Goal: Contribute content: Add original content to the website for others to see

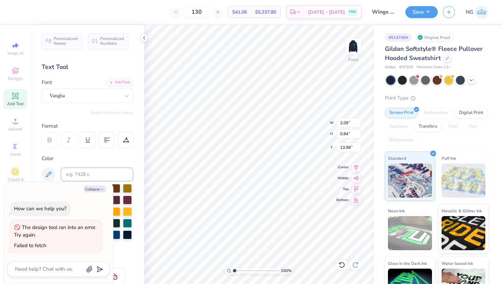
scroll to position [113, 0]
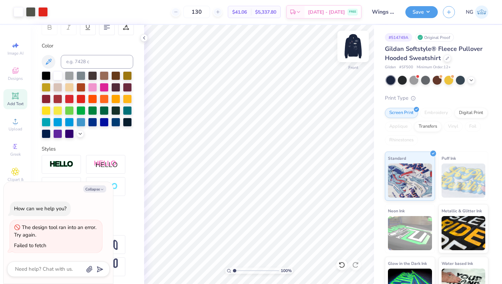
click at [352, 53] on img at bounding box center [352, 46] width 27 height 27
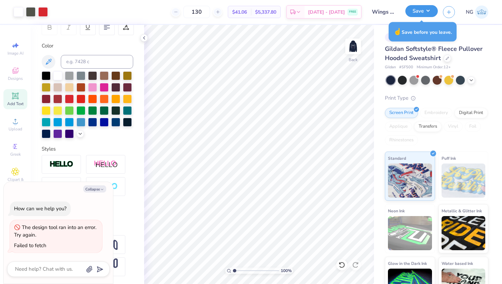
click at [427, 11] on button "Save" at bounding box center [421, 11] width 32 height 12
type textarea "x"
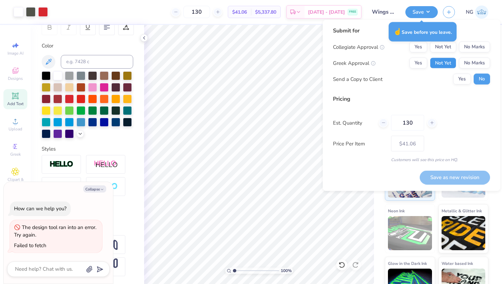
click at [443, 63] on button "Not Yet" at bounding box center [443, 63] width 26 height 11
click at [468, 50] on button "No Marks" at bounding box center [474, 47] width 31 height 11
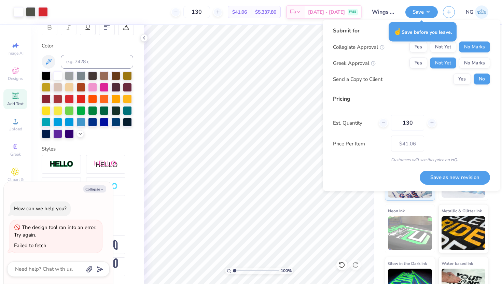
click at [452, 184] on div "Submit for Collegiate Approval Yes Not Yet No Marks Greek Approval Yes Not Yet …" at bounding box center [411, 105] width 177 height 171
click at [452, 176] on button "Save as new revision" at bounding box center [454, 177] width 70 height 14
type input "$41.06"
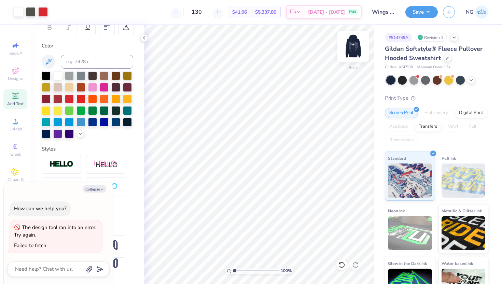
click at [351, 46] on img at bounding box center [352, 46] width 27 height 27
click at [353, 45] on img at bounding box center [352, 46] width 27 height 27
click at [352, 48] on img at bounding box center [353, 47] width 14 height 14
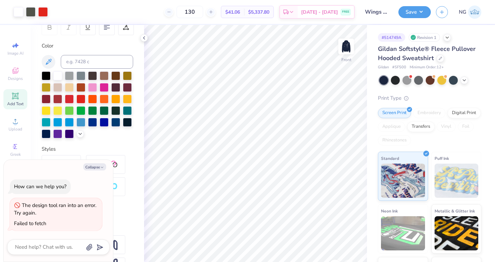
scroll to position [113, 0]
click at [441, 56] on icon at bounding box center [440, 57] width 3 height 3
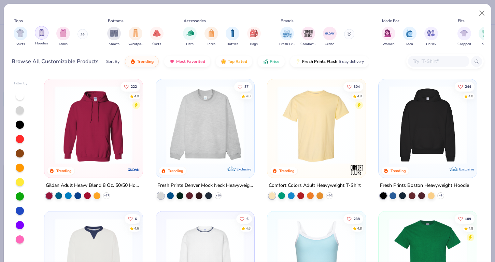
click at [45, 37] on div "filter for Hoodies" at bounding box center [42, 33] width 14 height 14
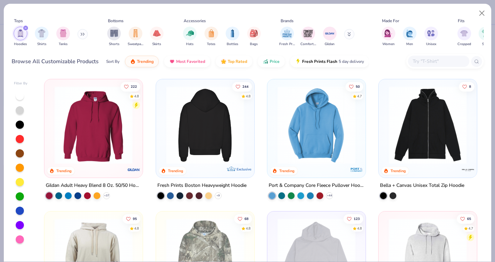
click at [198, 109] on img at bounding box center [204, 125] width 85 height 78
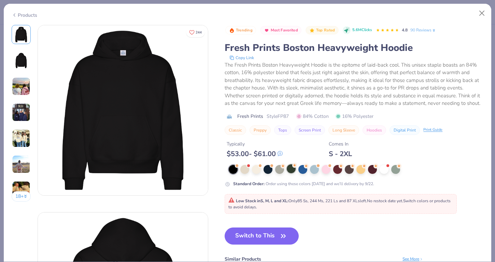
click at [292, 168] on div at bounding box center [291, 168] width 9 height 9
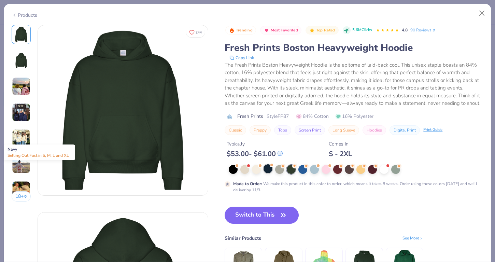
click at [268, 168] on div at bounding box center [267, 168] width 9 height 9
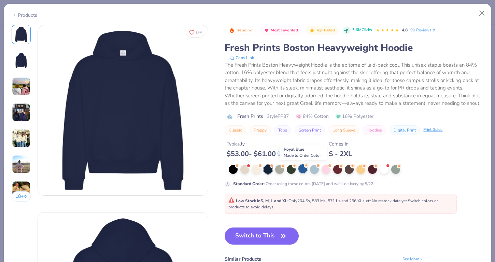
click at [305, 170] on div at bounding box center [302, 168] width 9 height 9
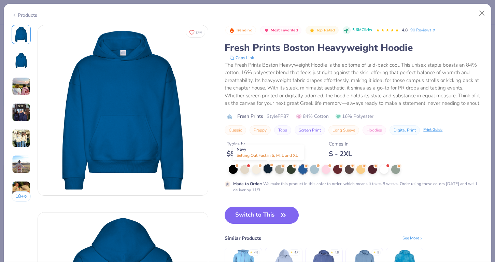
click at [269, 172] on div at bounding box center [267, 168] width 9 height 9
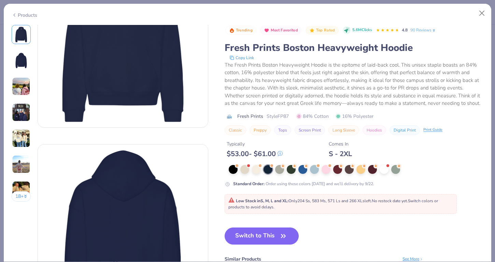
scroll to position [72, 0]
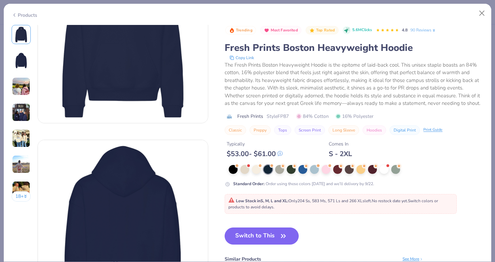
drag, startPoint x: 290, startPoint y: 200, endPoint x: 376, endPoint y: 199, distance: 85.3
click at [376, 199] on span "Low Stock in S, M, L and XL : Only 204 Ss, 583 Ms, 571 Ls and 266 XLs left. No …" at bounding box center [333, 204] width 210 height 12
copy span "Only 204 Ss, 583 Ms, 571 Ls and 266 XLs left."
click at [483, 12] on button "Close" at bounding box center [481, 13] width 13 height 13
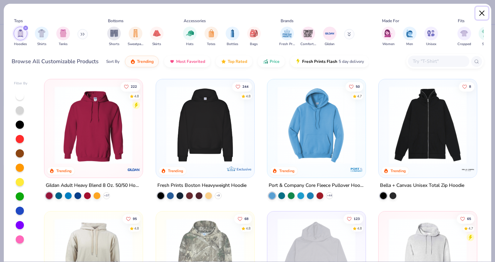
click at [481, 12] on button "Close" at bounding box center [481, 13] width 13 height 13
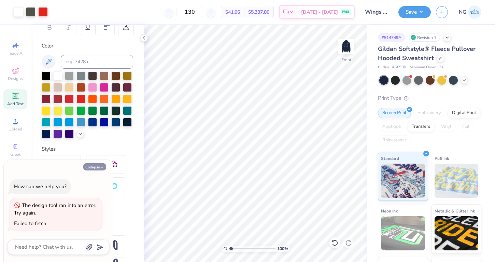
click at [98, 166] on button "Collapse" at bounding box center [94, 166] width 23 height 7
type textarea "x"
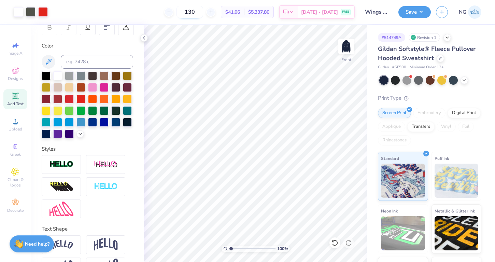
click at [203, 15] on input "130" at bounding box center [189, 12] width 27 height 12
click at [198, 13] on input "133" at bounding box center [189, 12] width 27 height 12
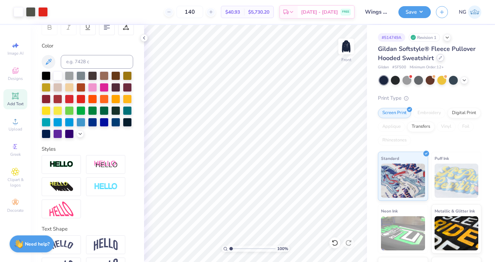
type input "140"
click at [440, 57] on icon at bounding box center [440, 57] width 3 height 3
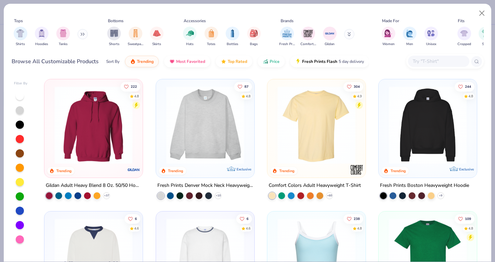
click at [451, 142] on img at bounding box center [427, 125] width 85 height 78
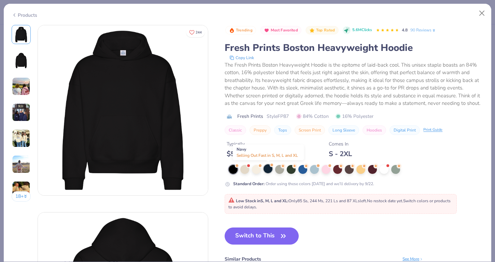
click at [268, 170] on div at bounding box center [267, 168] width 9 height 9
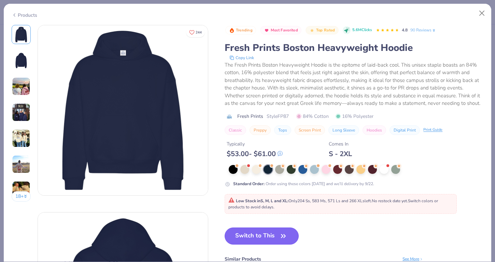
click at [257, 237] on button "Switch to This" at bounding box center [262, 235] width 74 height 17
click at [263, 231] on button "Switch to This" at bounding box center [262, 235] width 74 height 17
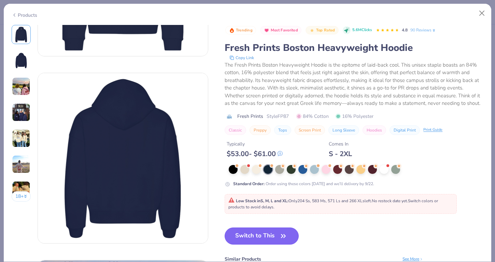
click at [271, 235] on button "Switch to This" at bounding box center [262, 235] width 74 height 17
type textarea "x"
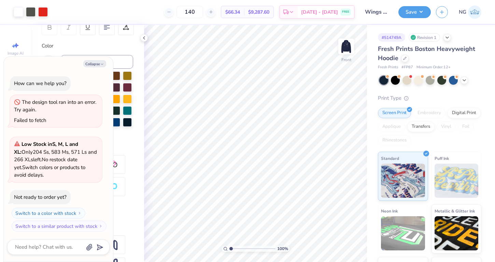
scroll to position [1, 0]
click at [201, 13] on input "140" at bounding box center [189, 12] width 27 height 12
click at [203, 13] on input "140" at bounding box center [189, 12] width 27 height 12
type input "135"
click at [99, 62] on button "Collapse" at bounding box center [94, 63] width 23 height 7
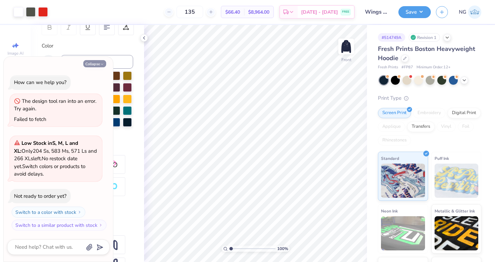
type textarea "x"
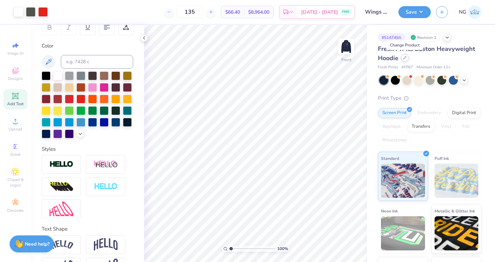
click at [406, 57] on icon at bounding box center [404, 57] width 3 height 3
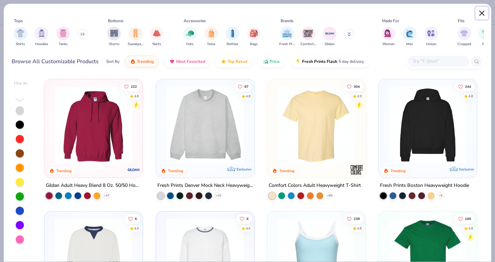
click at [485, 9] on button "Close" at bounding box center [481, 13] width 13 height 13
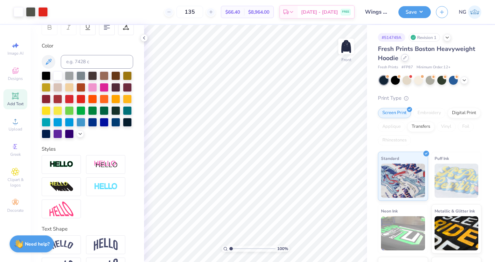
click at [403, 58] on div at bounding box center [405, 58] width 8 height 8
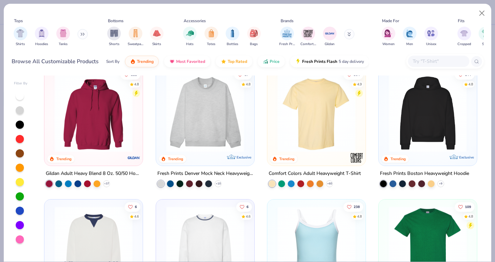
scroll to position [16, 0]
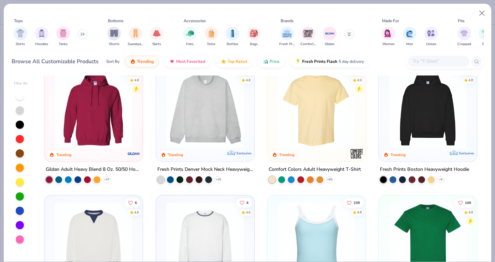
click at [211, 129] on img at bounding box center [205, 109] width 85 height 78
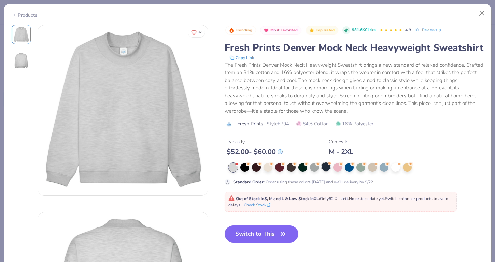
click at [327, 169] on div at bounding box center [325, 166] width 9 height 9
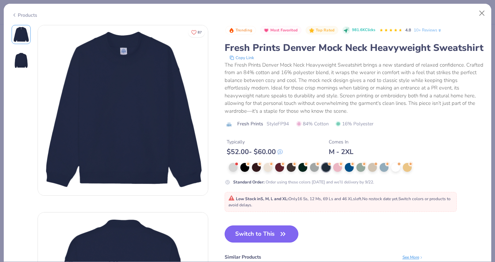
click at [264, 238] on button "Switch to This" at bounding box center [262, 233] width 74 height 17
click at [483, 10] on button "Close" at bounding box center [481, 13] width 13 height 13
click at [482, 11] on button "Close" at bounding box center [481, 13] width 13 height 13
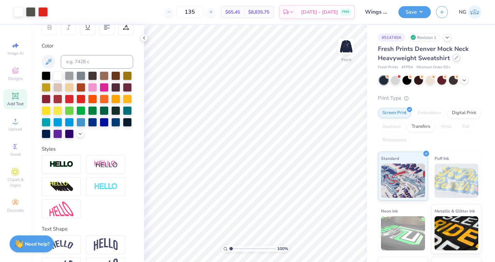
click at [454, 60] on div at bounding box center [457, 58] width 8 height 8
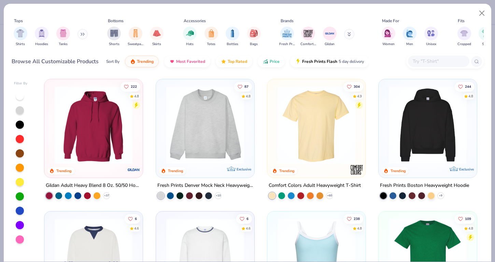
click at [443, 67] on div at bounding box center [444, 61] width 77 height 15
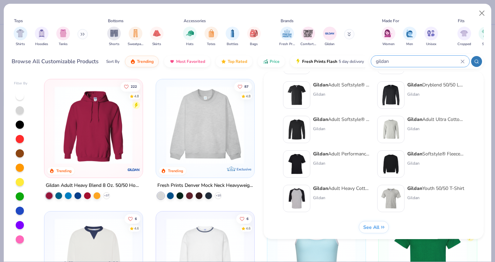
scroll to position [280, 0]
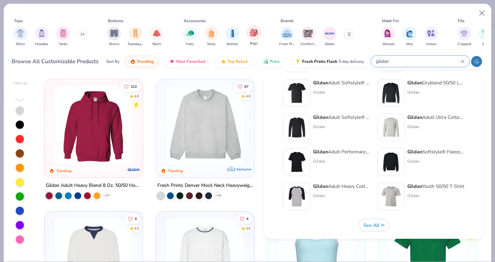
type input "gildan"
click at [480, 12] on button "Close" at bounding box center [481, 13] width 13 height 13
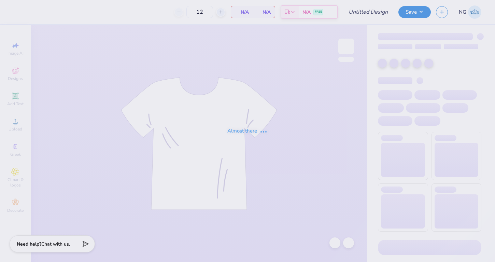
type input "Wings Initation"
type input "130"
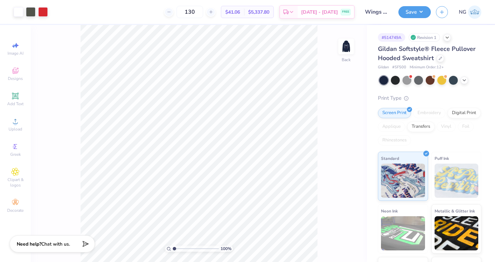
click at [424, 113] on div "Embroidery" at bounding box center [429, 113] width 32 height 10
click at [425, 117] on div "Embroidery" at bounding box center [429, 113] width 32 height 10
click at [347, 44] on img at bounding box center [345, 46] width 27 height 27
click at [426, 112] on div "Embroidery" at bounding box center [429, 113] width 32 height 10
click at [438, 58] on div at bounding box center [440, 58] width 8 height 8
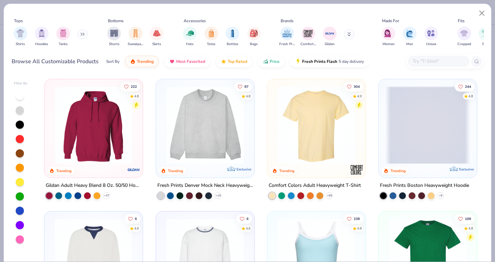
click at [443, 63] on input "text" at bounding box center [438, 61] width 53 height 8
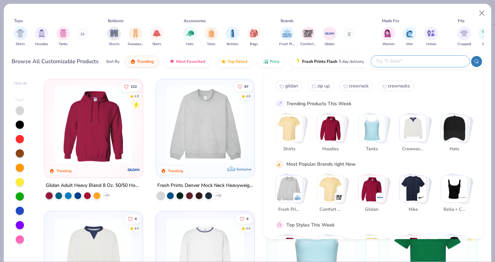
paste input "IND280SL"
type input "IND280SL"
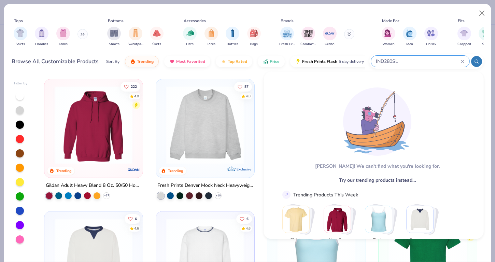
click at [463, 58] on div "IND280SL" at bounding box center [420, 61] width 98 height 11
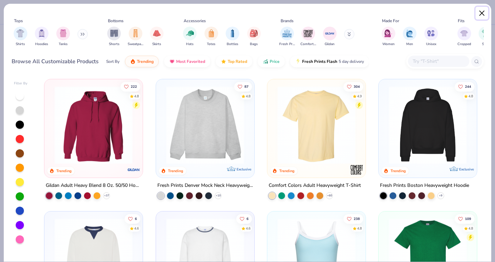
click at [477, 12] on button "Close" at bounding box center [481, 13] width 13 height 13
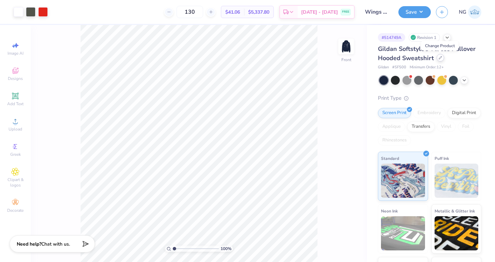
click at [437, 58] on div at bounding box center [440, 58] width 8 height 8
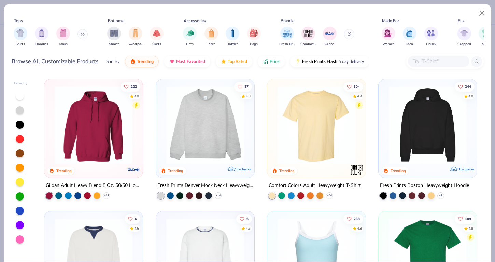
click at [414, 57] on input "text" at bounding box center [438, 61] width 53 height 8
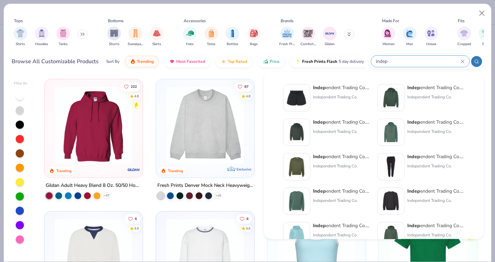
type input "indep"
click at [451, 91] on div "Indep endent Trading Co. Hooded Sweatshirt" at bounding box center [435, 87] width 57 height 7
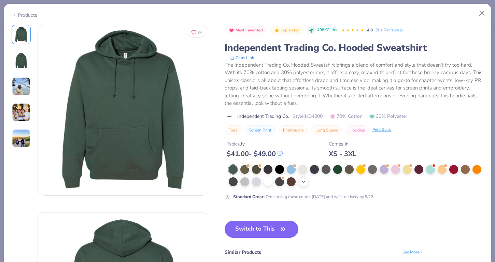
click at [305, 181] on icon at bounding box center [303, 181] width 5 height 5
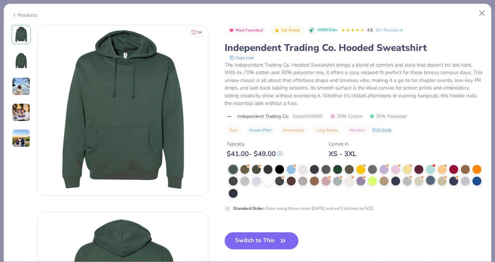
click at [428, 180] on div at bounding box center [430, 180] width 9 height 9
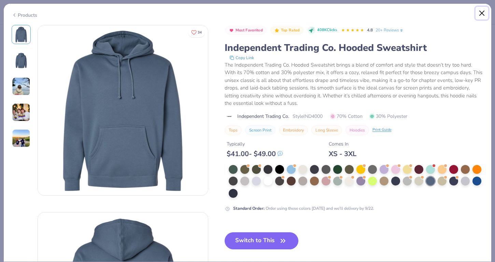
click at [476, 8] on button "Close" at bounding box center [481, 13] width 13 height 13
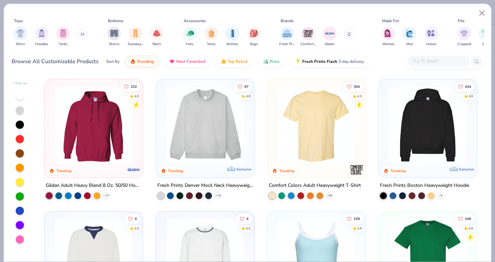
click at [424, 57] on input "text" at bounding box center [438, 61] width 53 height 8
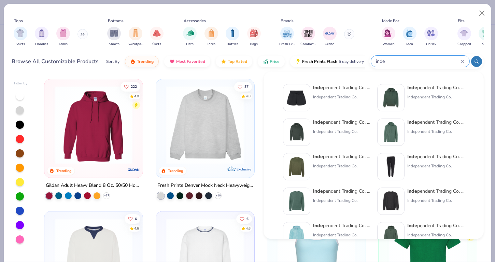
type input "inde"
click at [357, 124] on div "Inde pendent Trading Co. Midweight Hooded Sweatshirt" at bounding box center [341, 121] width 57 height 7
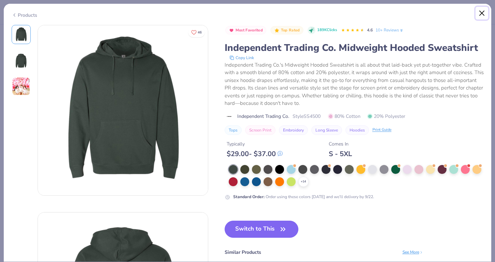
click at [480, 14] on button "Close" at bounding box center [481, 13] width 13 height 13
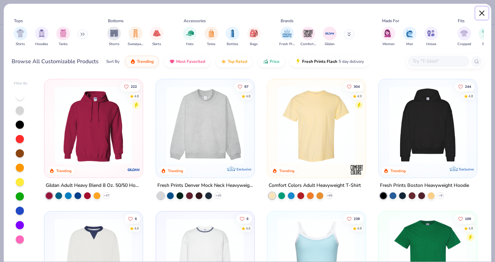
click at [477, 16] on button "Close" at bounding box center [481, 13] width 13 height 13
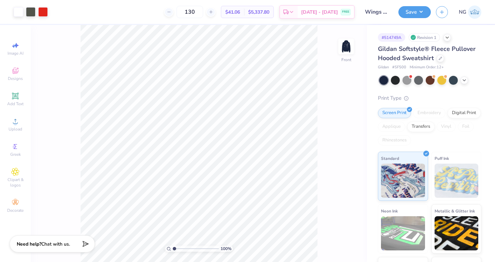
click at [423, 119] on div "Screen Print Embroidery Digital Print Applique Transfers Vinyl Foil Rhinestones" at bounding box center [429, 127] width 103 height 38
click at [423, 115] on div "Embroidery" at bounding box center [429, 113] width 32 height 10
type input "3.87"
type input "0.53"
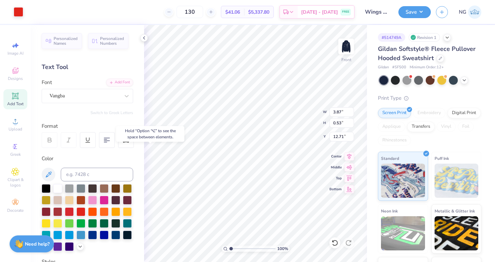
type input "12.72"
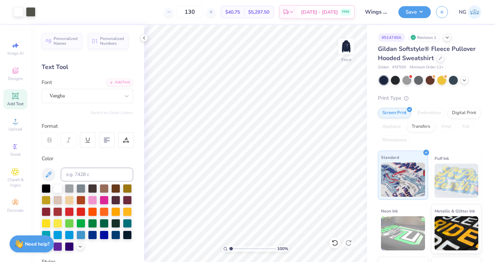
click at [391, 162] on div "Standard" at bounding box center [403, 175] width 50 height 49
click at [422, 109] on div "Embroidery" at bounding box center [429, 113] width 32 height 10
click at [422, 115] on div "Embroidery" at bounding box center [429, 113] width 32 height 10
click at [424, 112] on div "Embroidery" at bounding box center [429, 113] width 32 height 10
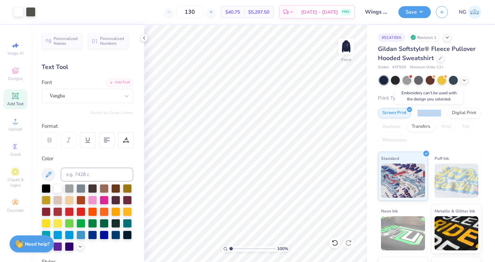
click at [424, 112] on div "Embroidery" at bounding box center [429, 113] width 32 height 10
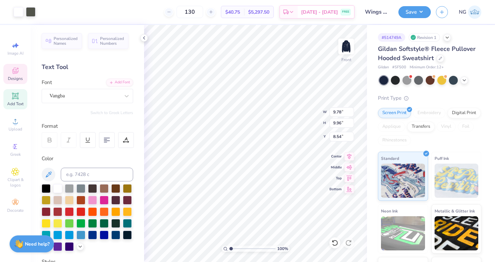
type input "9.78"
type input "9.96"
type input "8.54"
type input "6.67"
type input "6.79"
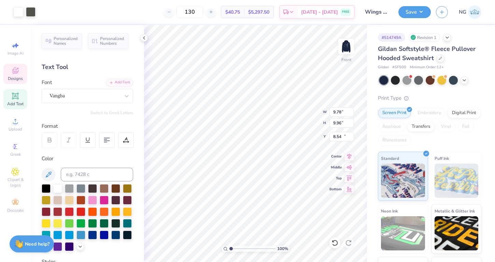
type input "11.71"
click at [426, 110] on div "Embroidery" at bounding box center [429, 113] width 32 height 10
type input "9.78"
type input "9.96"
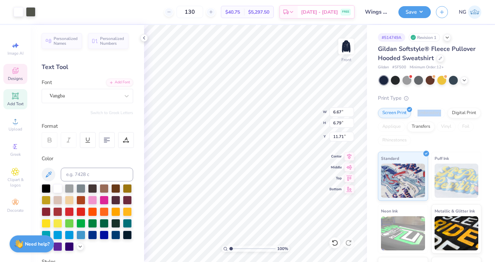
type input "8.54"
type input "12.28"
type input "12.50"
type input "6.00"
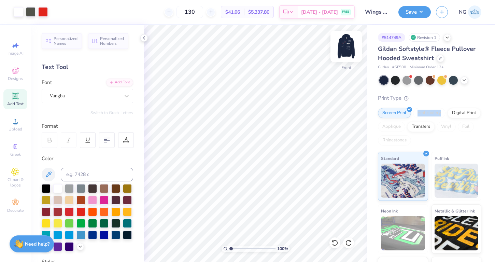
click at [354, 44] on img at bounding box center [345, 46] width 27 height 27
click at [341, 59] on img at bounding box center [345, 46] width 27 height 27
click at [352, 45] on img at bounding box center [345, 46] width 27 height 27
click at [349, 47] on img at bounding box center [345, 46] width 27 height 27
click at [349, 47] on img at bounding box center [346, 47] width 14 height 14
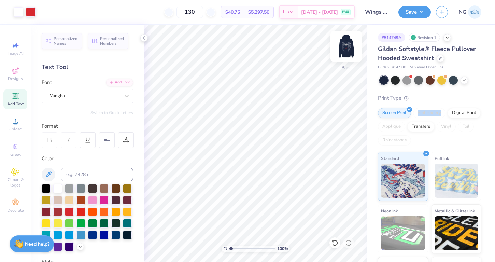
click at [345, 42] on img at bounding box center [345, 46] width 27 height 27
click at [17, 101] on span "Add Text" at bounding box center [15, 103] width 16 height 5
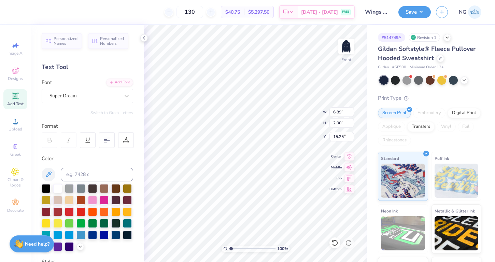
type input "19.99"
click at [90, 95] on div "Super Dream" at bounding box center [85, 95] width 72 height 11
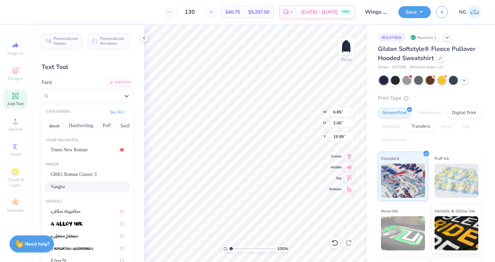
click at [82, 189] on div "Vangba" at bounding box center [88, 186] width 74 height 7
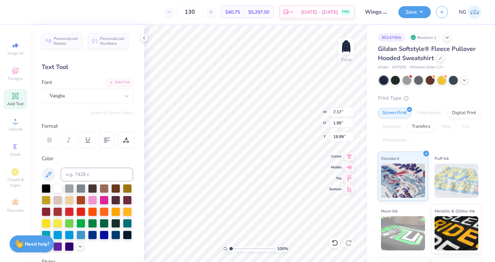
type input "7.17"
type input "1.99"
type textarea "W"
type textarea "where angles get their wings"
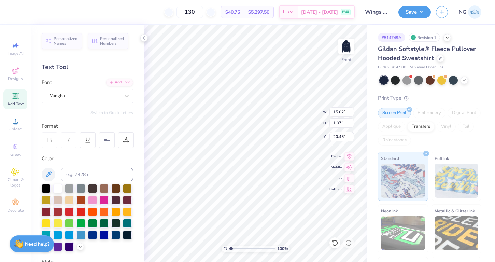
type input "9.44"
type input "0.67"
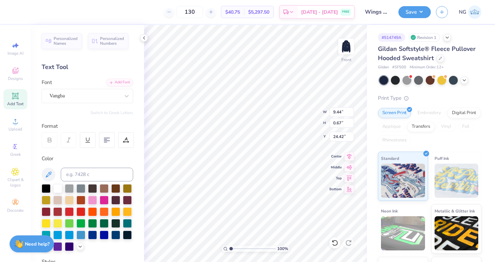
type input "24.42"
type input "7.91"
type input "0.57"
type input "24.53"
type input "24.49"
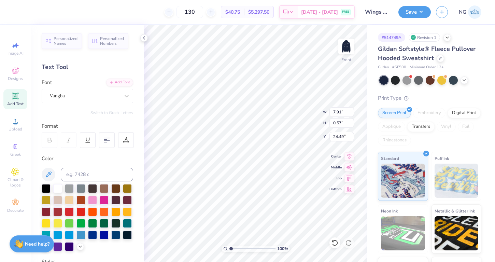
type input "12.28"
type input "12.50"
type input "6.00"
type input "12.28"
type input "12.50"
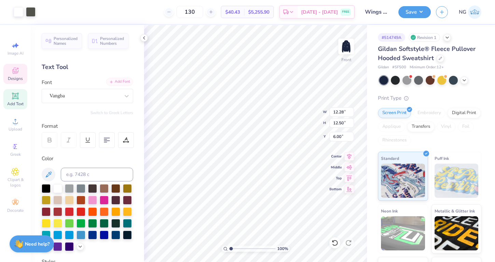
type input "6.00"
click at [69, 140] on icon at bounding box center [69, 140] width 6 height 6
click at [85, 97] on div "Vangba" at bounding box center [85, 95] width 72 height 11
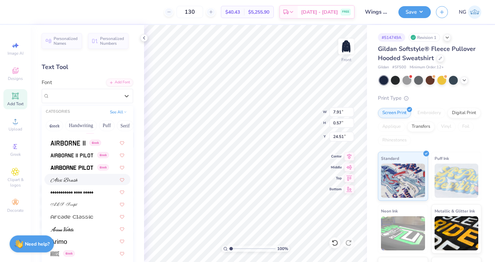
scroll to position [214, 0]
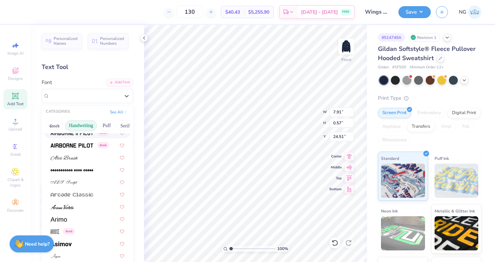
click at [83, 125] on button "Handwriting" at bounding box center [81, 125] width 32 height 11
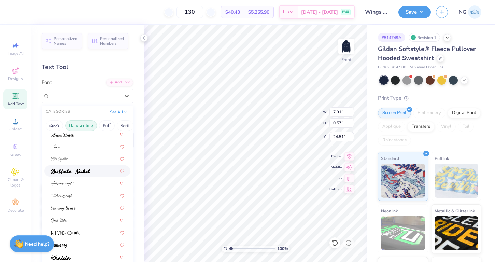
scroll to position [29, 0]
click at [83, 206] on div at bounding box center [88, 206] width 74 height 7
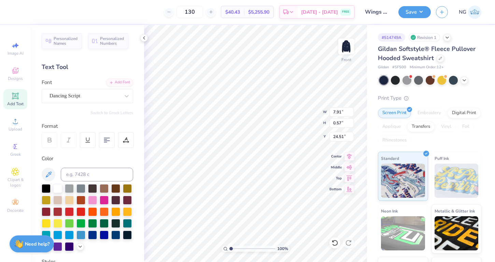
type input "5.89"
type input "0.58"
type input "24.50"
type input "7.63"
type input "0.75"
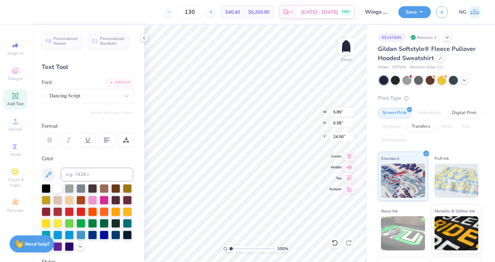
type input "24.33"
type input "24.30"
type input "23.11"
type input "8.52"
type input "0.84"
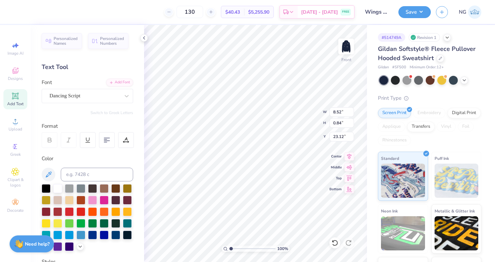
type input "23.12"
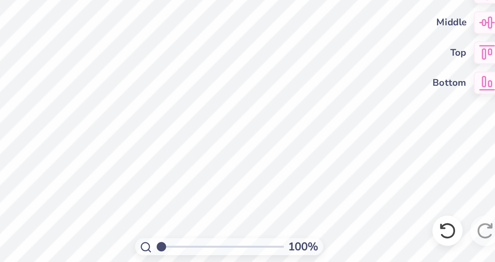
type input "9.52"
type input "0.94"
type input "23.22"
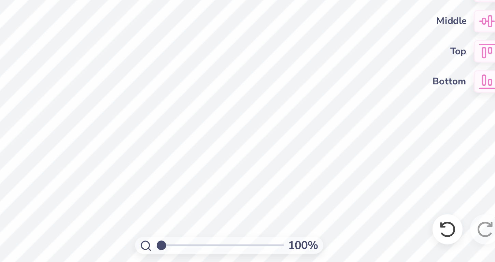
scroll to position [0, 1]
type textarea "where angles get their wings"
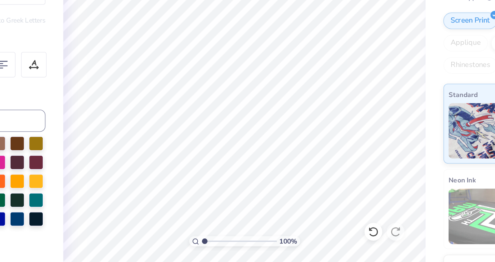
scroll to position [0, 0]
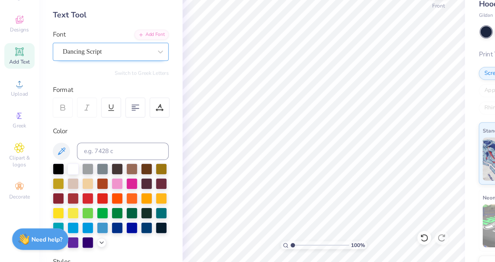
drag, startPoint x: 102, startPoint y: 98, endPoint x: 44, endPoint y: 98, distance: 58.7
click at [44, 98] on div "Dancing Script" at bounding box center [87, 96] width 91 height 14
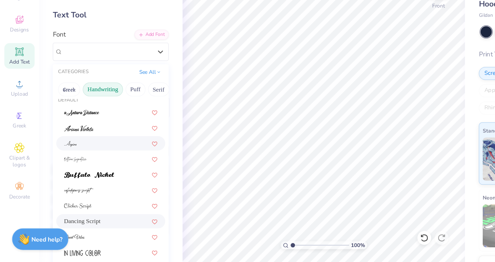
scroll to position [8, 0]
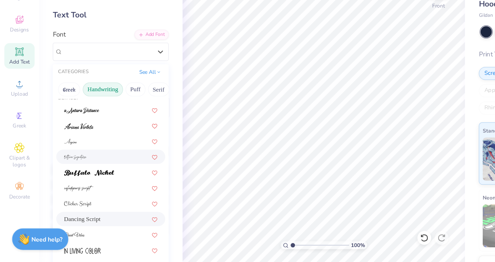
click at [106, 176] on div at bounding box center [88, 178] width 74 height 7
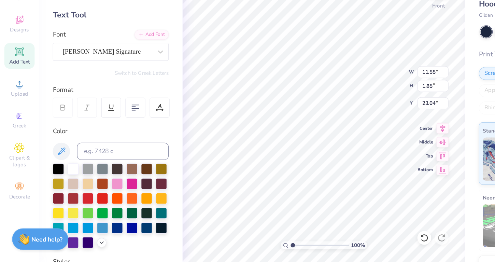
type input "11.55"
type input "1.85"
type input "22.99"
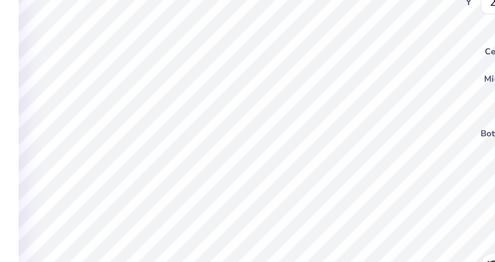
type input "12.28"
type input "12.50"
type input "6.00"
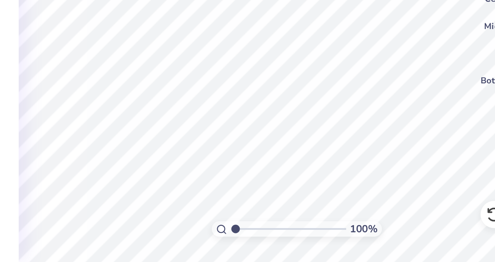
scroll to position [0, 2]
type textarea "where angles find their wings"
type input "11.65"
type input "1.81"
type input "23.06"
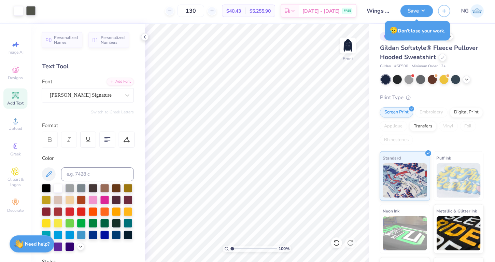
scroll to position [0, 0]
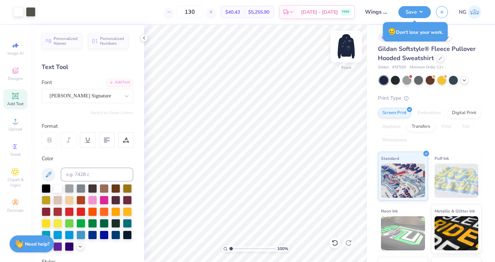
click at [347, 46] on img at bounding box center [345, 46] width 27 height 27
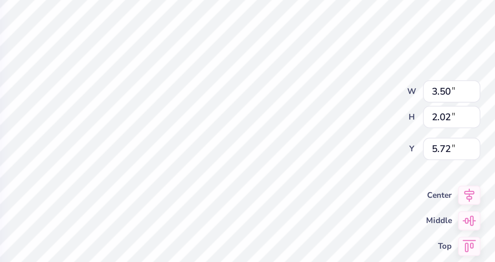
type input "5.72"
type input "6.10"
type input "5.40"
type input "1.98"
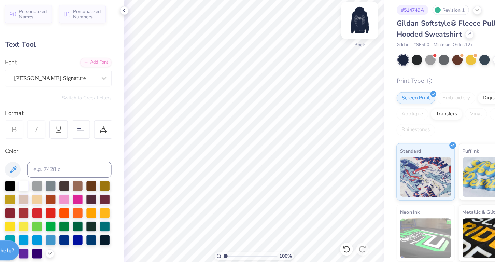
click at [344, 52] on img at bounding box center [345, 46] width 27 height 27
click at [346, 52] on img at bounding box center [345, 46] width 27 height 27
click at [142, 37] on icon at bounding box center [143, 37] width 5 height 5
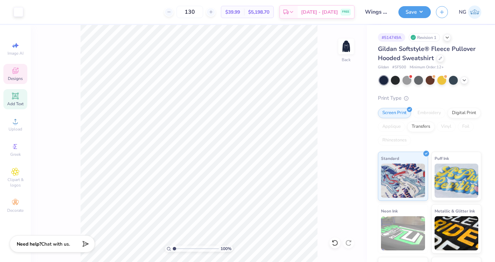
click at [13, 73] on icon at bounding box center [15, 71] width 6 height 6
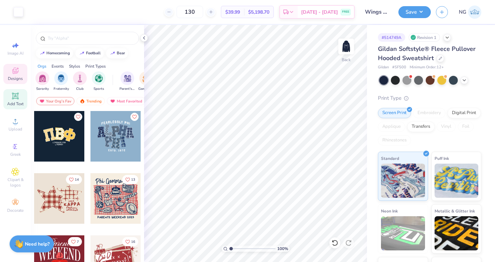
click at [16, 96] on icon at bounding box center [15, 95] width 5 height 5
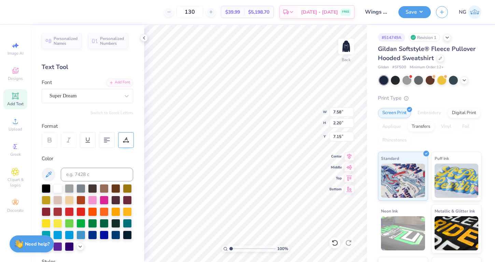
scroll to position [0, 0]
type textarea "MC 25"
type input "5.46"
click at [7, 200] on div "Decorate" at bounding box center [15, 206] width 24 height 20
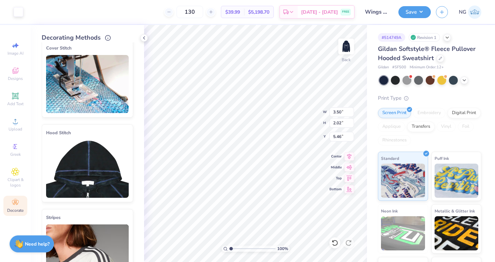
scroll to position [20, 0]
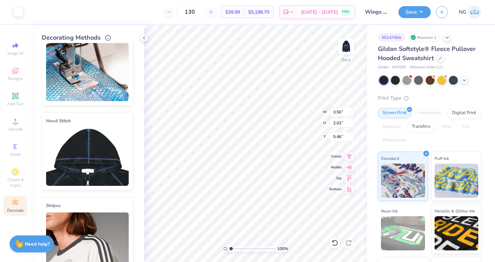
click at [84, 161] on img at bounding box center [87, 157] width 83 height 58
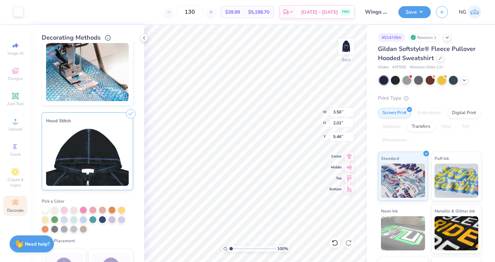
click at [46, 209] on div at bounding box center [45, 209] width 7 height 7
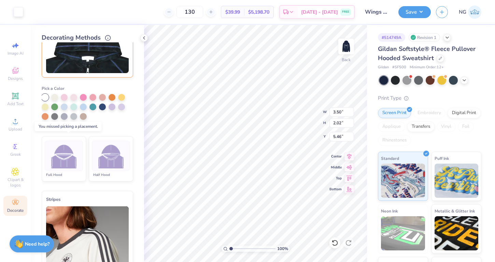
scroll to position [133, 0]
click at [104, 170] on li "Half Hood" at bounding box center [111, 158] width 44 height 45
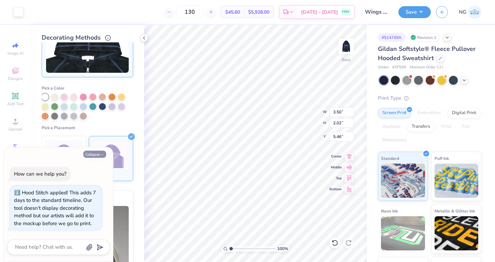
click at [98, 154] on button "Collapse" at bounding box center [94, 154] width 23 height 7
type textarea "x"
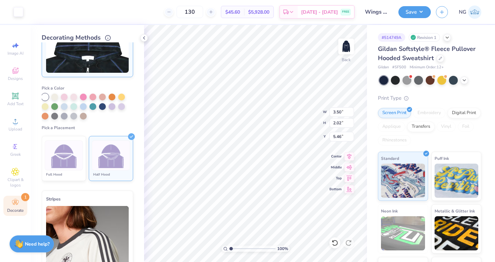
click at [122, 145] on img at bounding box center [111, 156] width 26 height 26
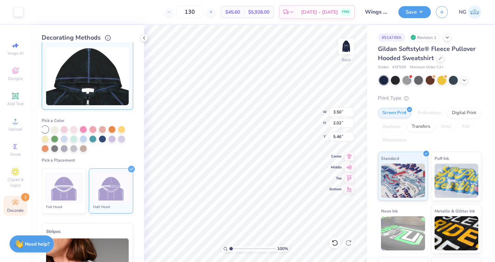
scroll to position [63, 0]
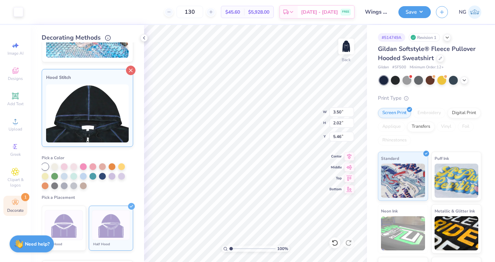
click at [131, 71] on line at bounding box center [130, 70] width 3 height 3
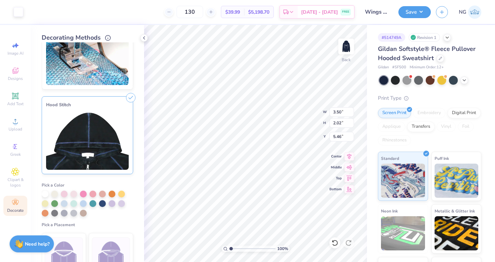
scroll to position [0, 0]
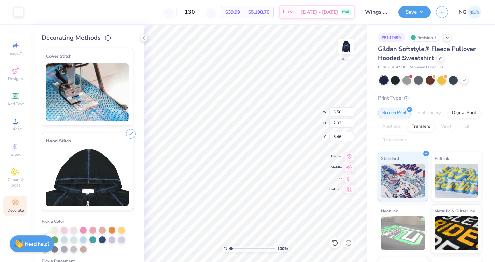
click at [139, 156] on div "Cover Stitch Pick a Color Pick a Placement Neckline, hood, shoulders, arms, bot…" at bounding box center [93, 151] width 102 height 219
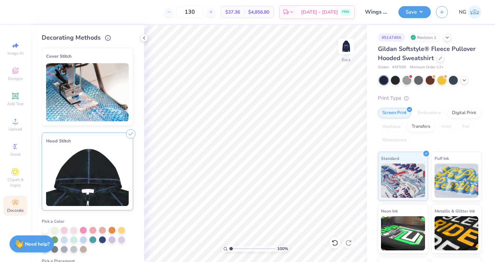
click at [431, 113] on div "Embroidery" at bounding box center [429, 113] width 32 height 10
click at [439, 58] on icon at bounding box center [440, 57] width 3 height 3
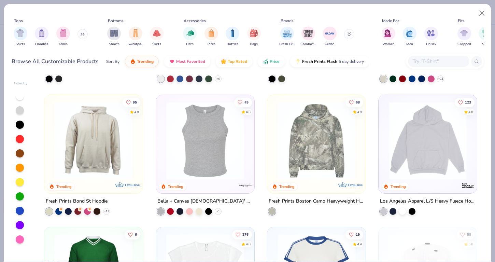
scroll to position [782, 0]
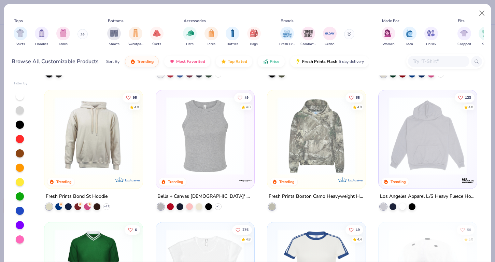
click at [408, 143] on img at bounding box center [427, 136] width 85 height 78
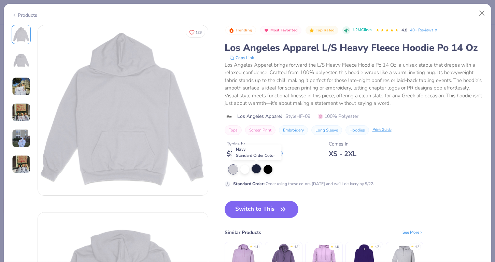
click at [257, 169] on div at bounding box center [256, 168] width 9 height 9
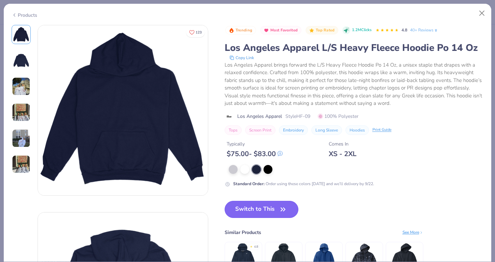
click at [256, 208] on button "Switch to This" at bounding box center [262, 209] width 74 height 17
click at [257, 209] on button "Switch to This" at bounding box center [262, 209] width 74 height 17
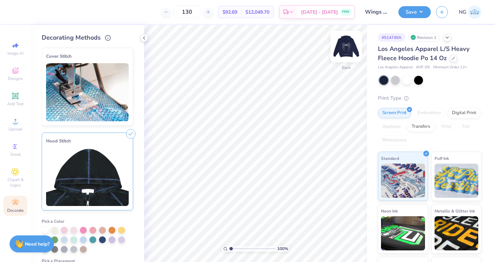
click at [345, 51] on img at bounding box center [345, 46] width 27 height 27
click at [345, 51] on img at bounding box center [346, 47] width 14 height 14
click at [450, 55] on div at bounding box center [453, 58] width 8 height 8
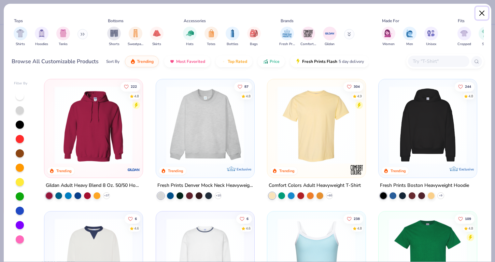
click at [479, 12] on button "Close" at bounding box center [481, 13] width 13 height 13
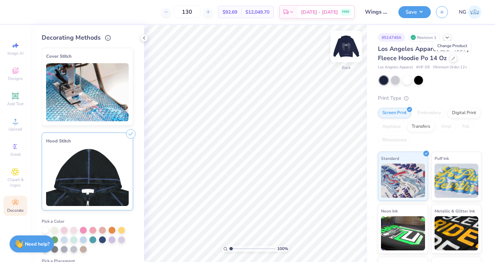
click at [344, 50] on img at bounding box center [345, 46] width 27 height 27
click at [470, 13] on img at bounding box center [474, 11] width 13 height 13
click at [454, 60] on div at bounding box center [453, 58] width 8 height 8
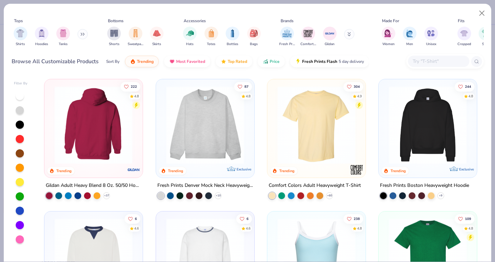
click at [122, 119] on img at bounding box center [93, 125] width 85 height 78
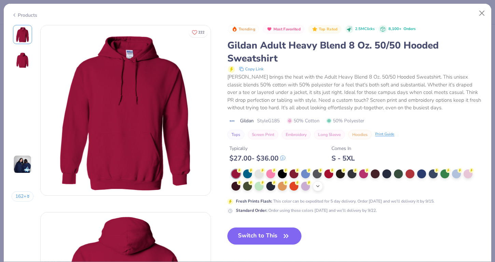
click at [318, 186] on icon at bounding box center [317, 185] width 5 height 5
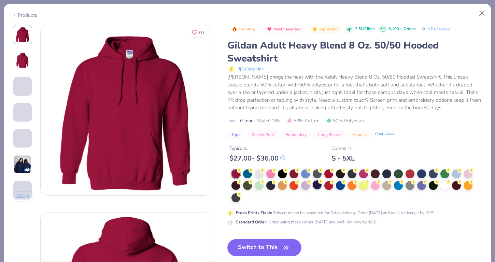
click at [320, 188] on div at bounding box center [317, 184] width 9 height 9
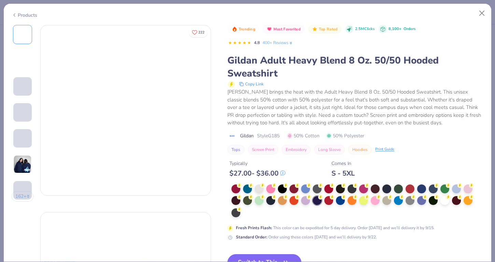
click at [319, 186] on circle at bounding box center [320, 185] width 5 height 5
click at [320, 201] on div at bounding box center [317, 200] width 9 height 9
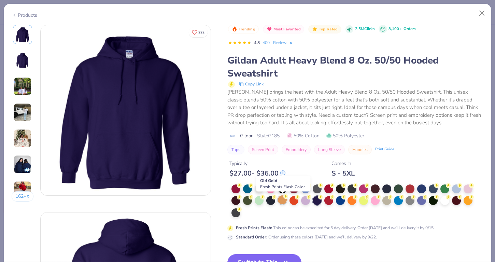
scroll to position [1, 0]
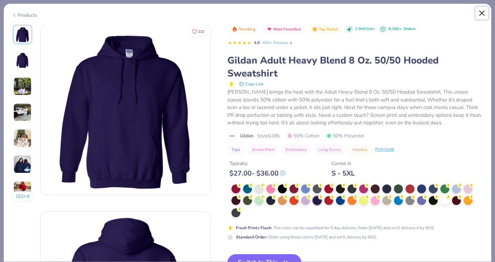
click at [482, 13] on button "Close" at bounding box center [481, 13] width 13 height 13
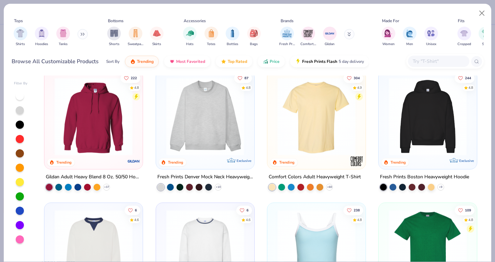
scroll to position [14, 0]
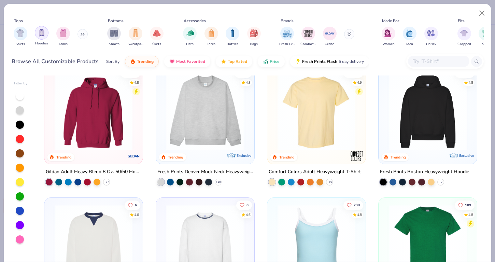
click at [41, 36] on img "filter for Hoodies" at bounding box center [42, 33] width 8 height 8
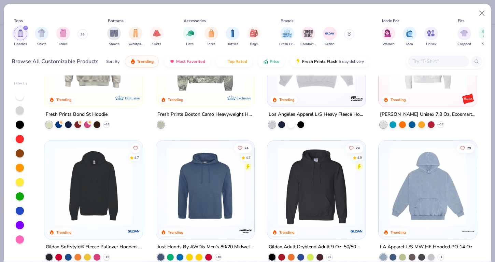
scroll to position [221, 0]
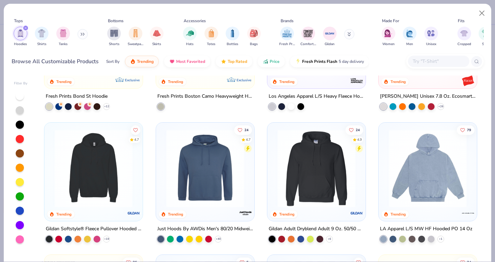
click at [113, 159] on img at bounding box center [93, 168] width 85 height 78
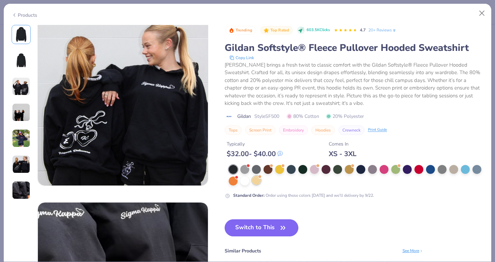
scroll to position [930, 0]
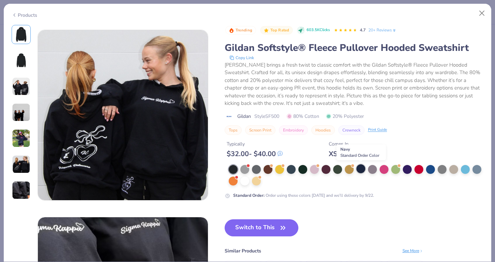
click at [359, 167] on div at bounding box center [360, 168] width 9 height 9
click at [271, 231] on button "Switch to This" at bounding box center [262, 227] width 74 height 17
click at [275, 225] on button "Switch to This" at bounding box center [262, 227] width 74 height 17
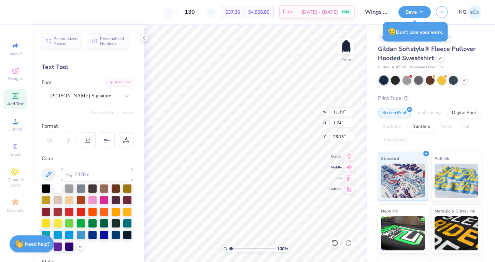
type input "11.19"
type input "1.74"
type input "22.79"
click at [343, 41] on img at bounding box center [345, 46] width 27 height 27
click at [427, 102] on div "Print Type Screen Print Embroidery Digital Print Applique Transfers Vinyl Foil …" at bounding box center [429, 200] width 103 height 212
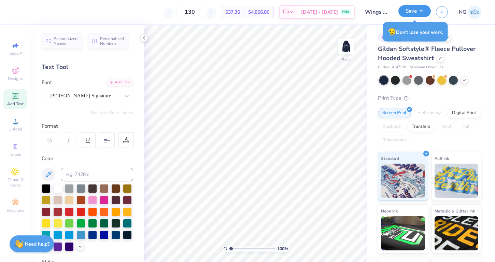
click at [423, 17] on button "Save" at bounding box center [414, 11] width 32 height 12
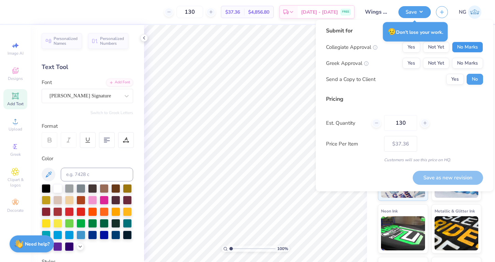
click at [459, 47] on button "No Marks" at bounding box center [467, 47] width 31 height 11
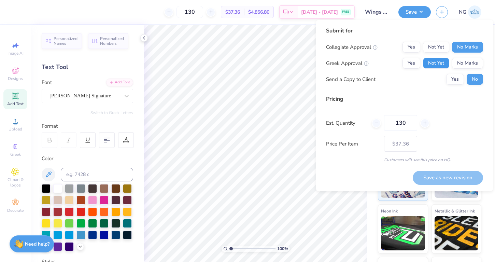
click at [436, 58] on button "Not Yet" at bounding box center [436, 63] width 26 height 11
click at [437, 173] on button "Save as new revision" at bounding box center [448, 178] width 70 height 14
type input "$37.36"
